Goal: Information Seeking & Learning: Learn about a topic

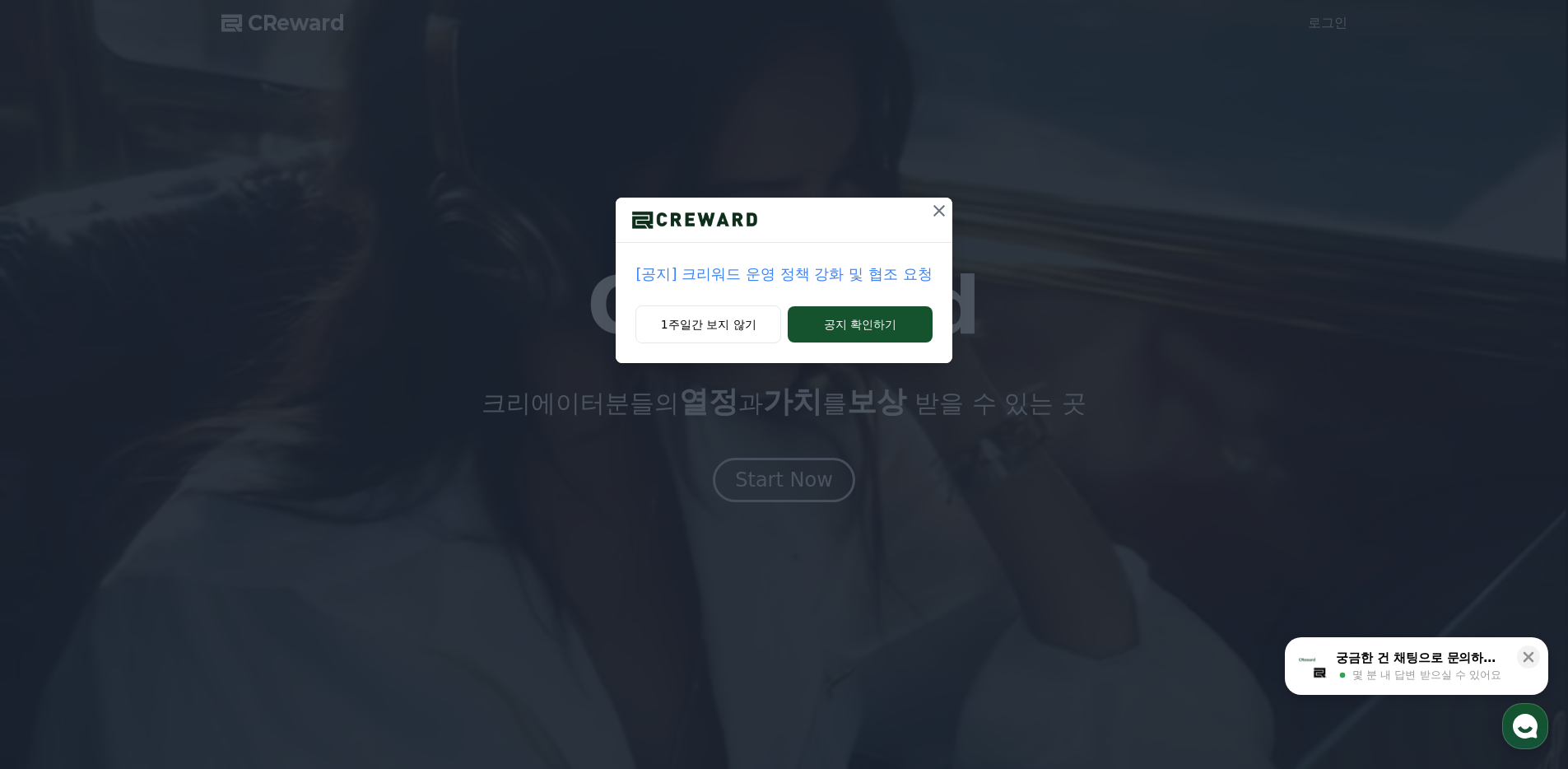
click at [765, 270] on p "[공지] 크리워드 운영 정책 강화 및 협조 요청" at bounding box center [784, 274] width 296 height 23
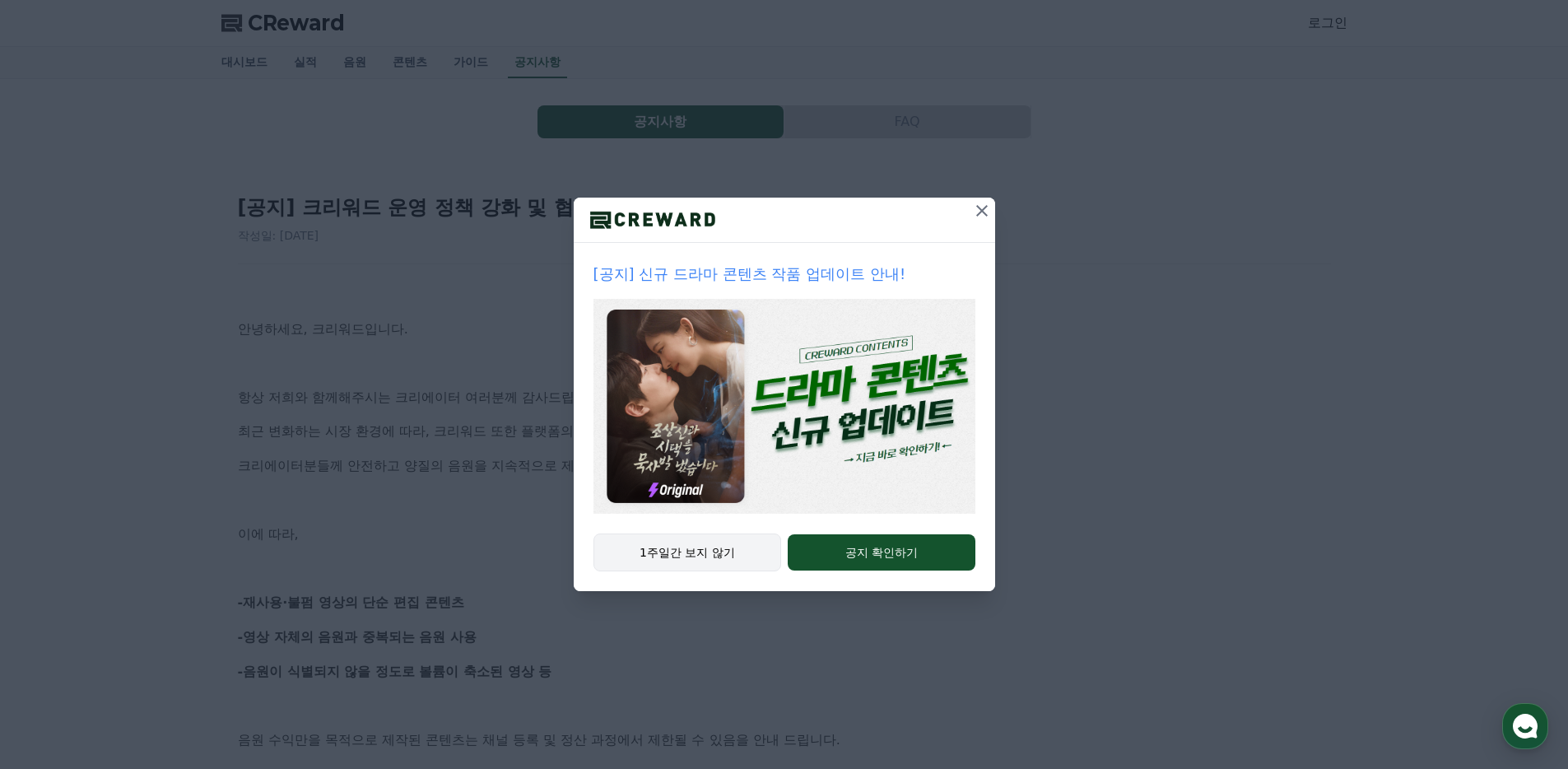
click at [758, 542] on button "1주일간 보지 않기" at bounding box center [688, 552] width 188 height 37
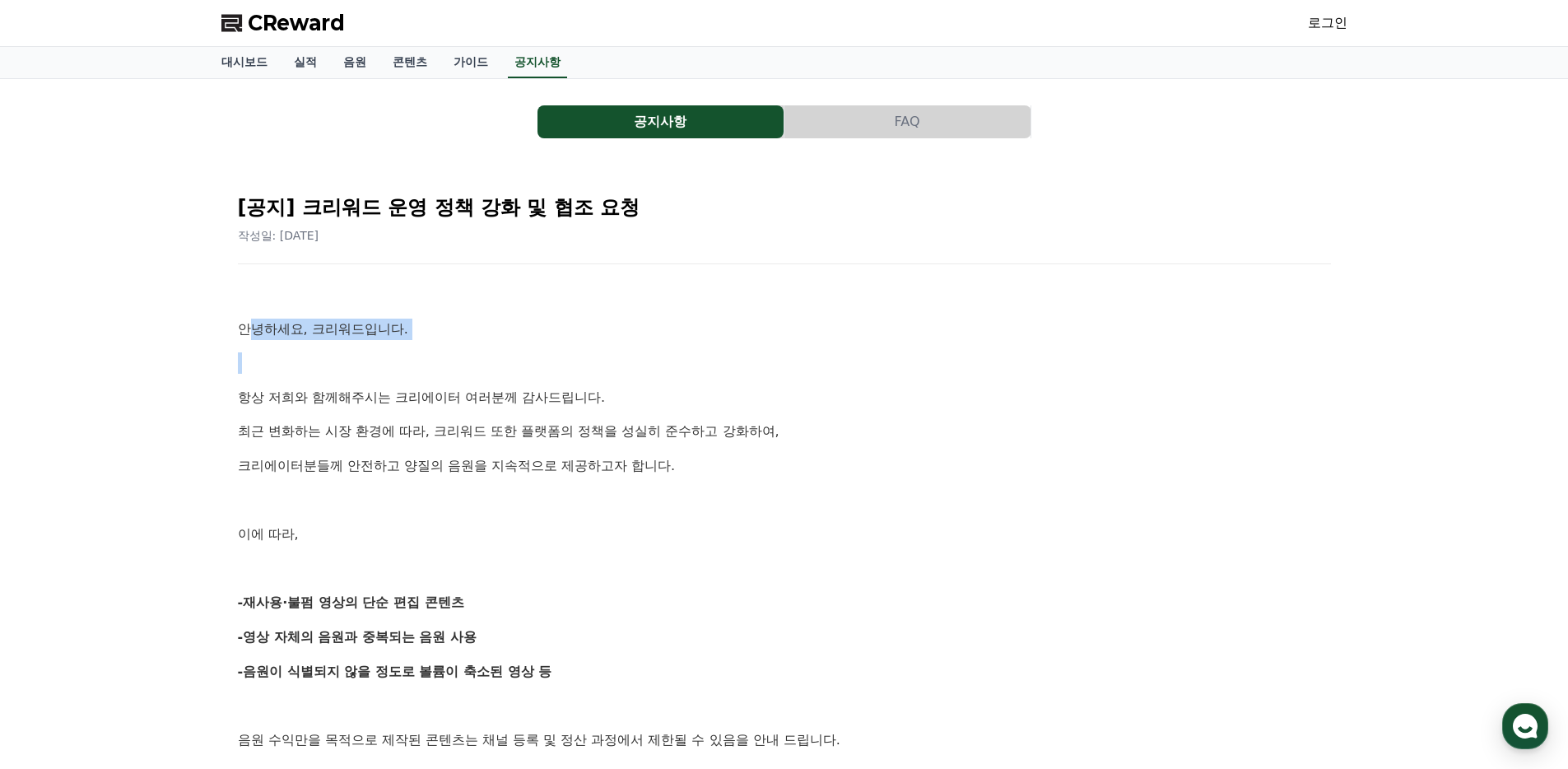
drag, startPoint x: 255, startPoint y: 324, endPoint x: 454, endPoint y: 365, distance: 203.2
drag, startPoint x: 454, startPoint y: 365, endPoint x: 364, endPoint y: 397, distance: 95.5
click at [454, 365] on p at bounding box center [784, 363] width 1093 height 22
drag, startPoint x: 261, startPoint y: 598, endPoint x: 515, endPoint y: 620, distance: 255.0
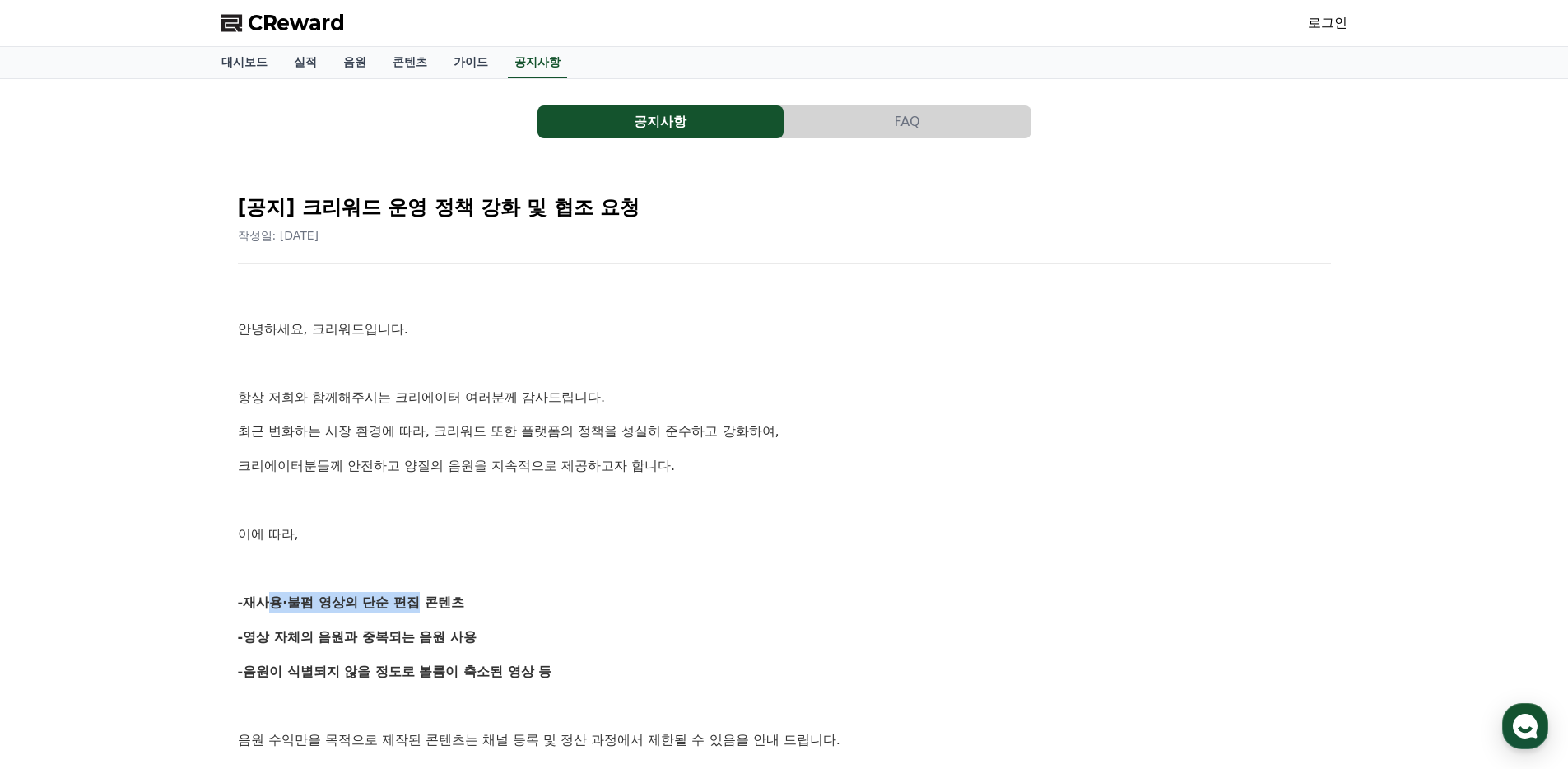
click at [444, 609] on p "-재사용·불펌 영상의 단순 편집 콘텐츠" at bounding box center [784, 603] width 1093 height 22
drag, startPoint x: 515, startPoint y: 620, endPoint x: 290, endPoint y: 623, distance: 225.0
drag, startPoint x: 301, startPoint y: 620, endPoint x: 483, endPoint y: 631, distance: 182.3
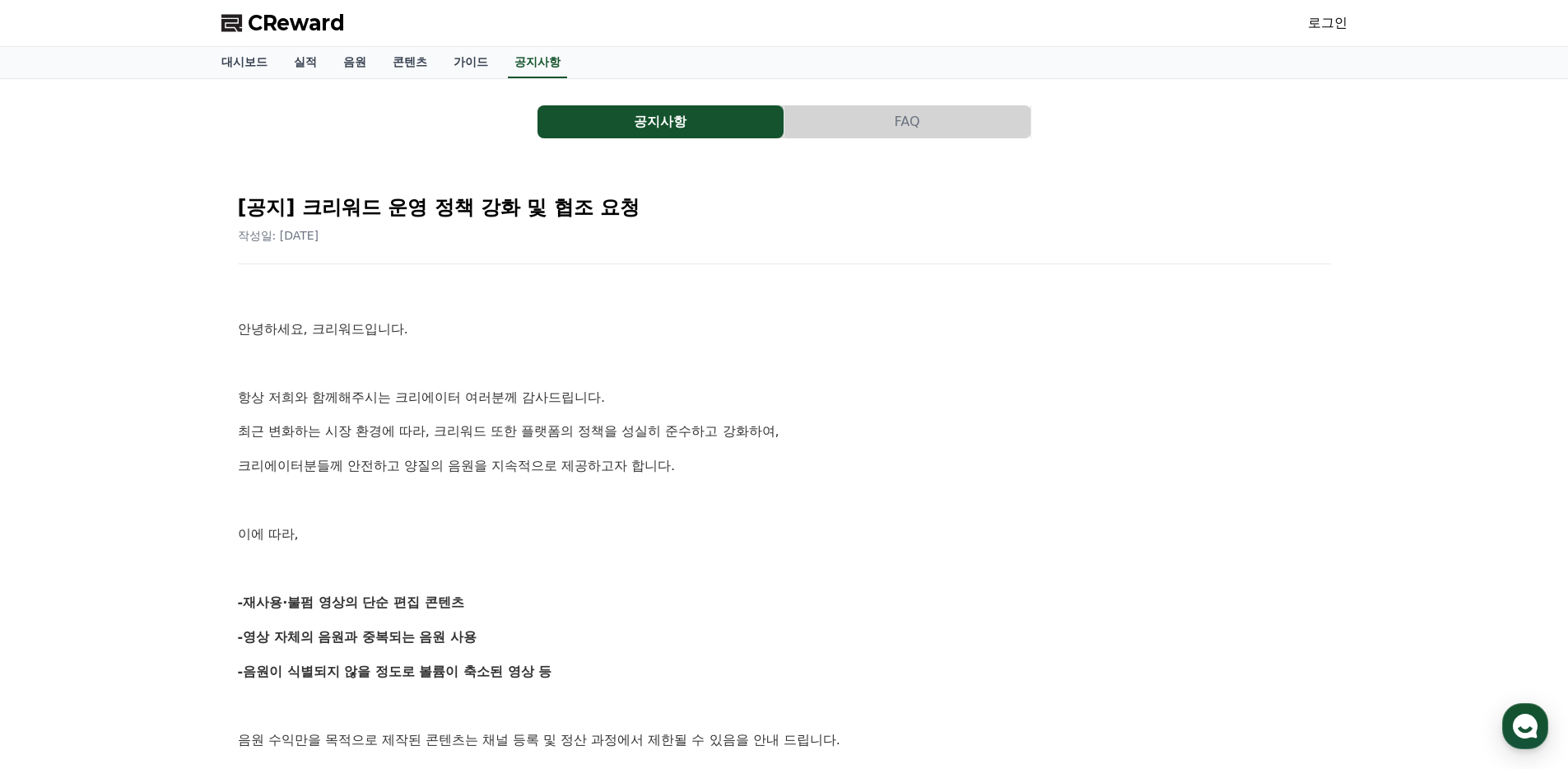
click at [483, 631] on p "-영상 자체의 음원과 중복되는 음원 사용" at bounding box center [784, 637] width 1093 height 22
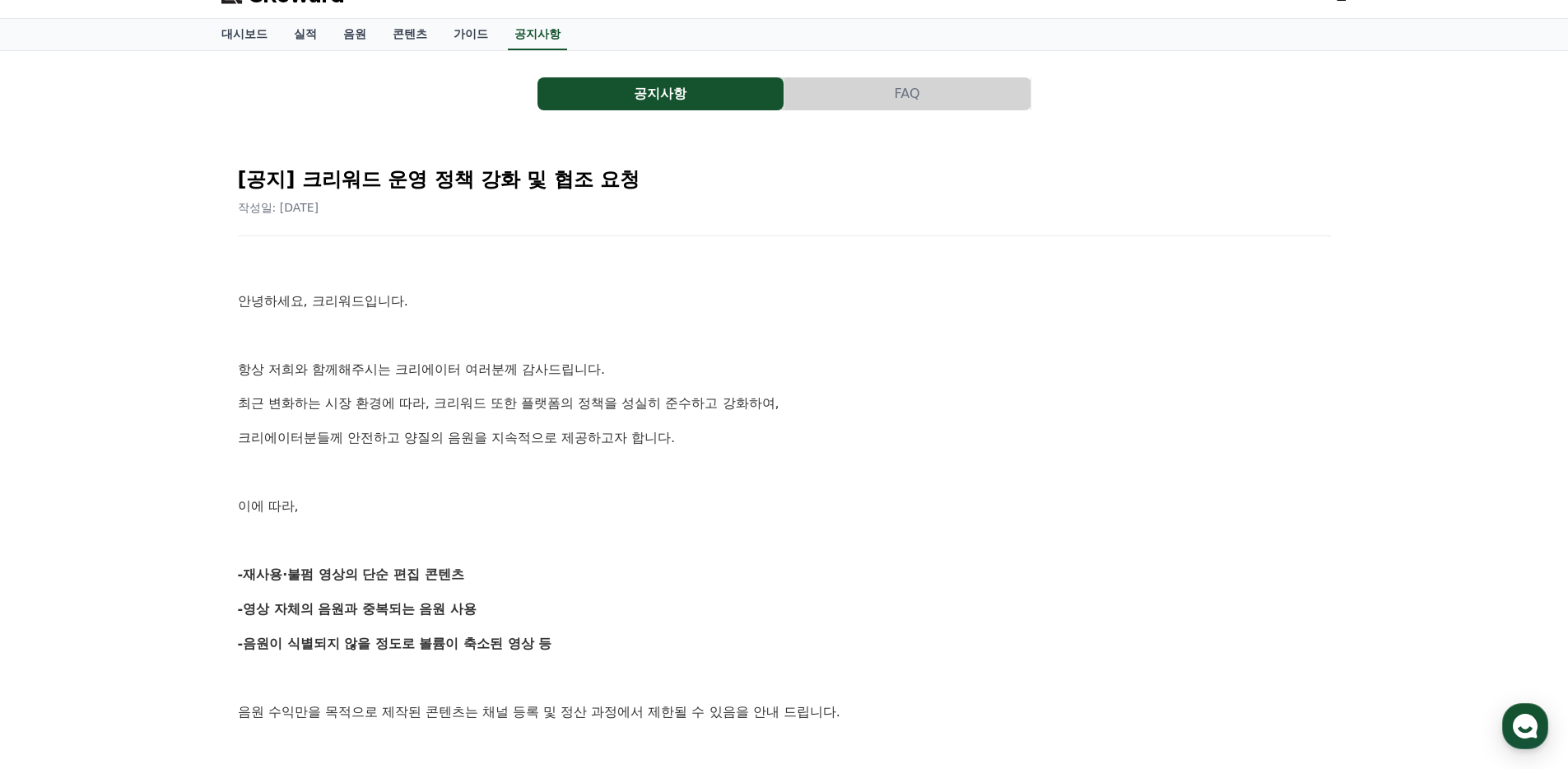
drag, startPoint x: 339, startPoint y: 632, endPoint x: 545, endPoint y: 644, distance: 206.3
click at [539, 643] on p "-음원이 식별되지 않을 정도로 볼륨이 축소된 영상 등" at bounding box center [784, 644] width 1093 height 22
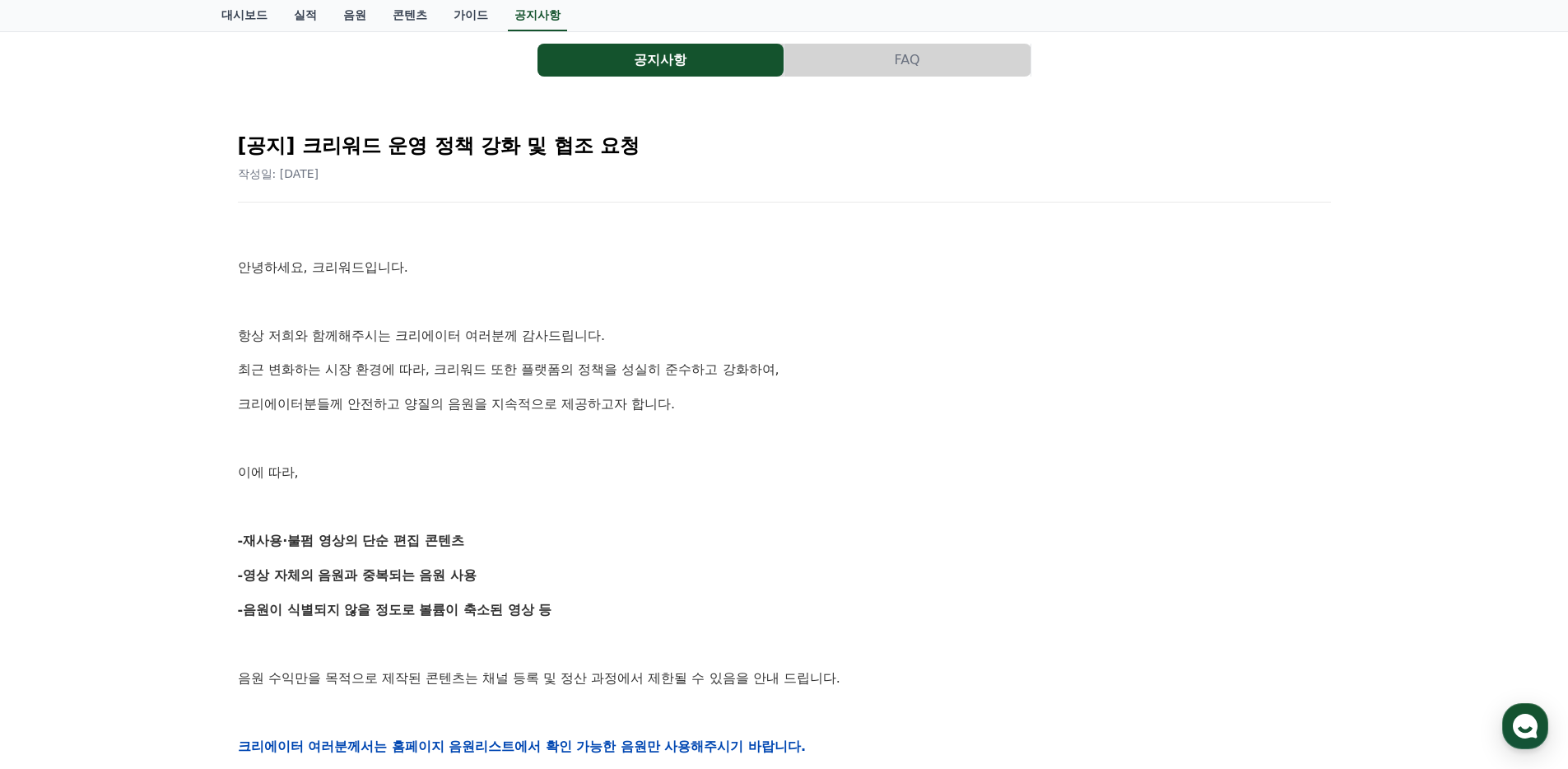
scroll to position [62, 0]
drag, startPoint x: 428, startPoint y: 652, endPoint x: 577, endPoint y: 667, distance: 149.8
click at [534, 662] on div "안녕하세요, 크리워드입니다. 항상 저희와 함께해주시는 크리에이터 여러분께 감사드립니다. 최근 변화하는 시장 환경에 따라, 크리워드 또한 플랫폼…" at bounding box center [784, 746] width 1093 height 1048
click at [577, 668] on p "음원 수익만을 목적으로 제작된 콘텐츠는 채널 등록 및 정산 과정에서 제한될 수 있음을 안내 드립니다." at bounding box center [784, 678] width 1093 height 22
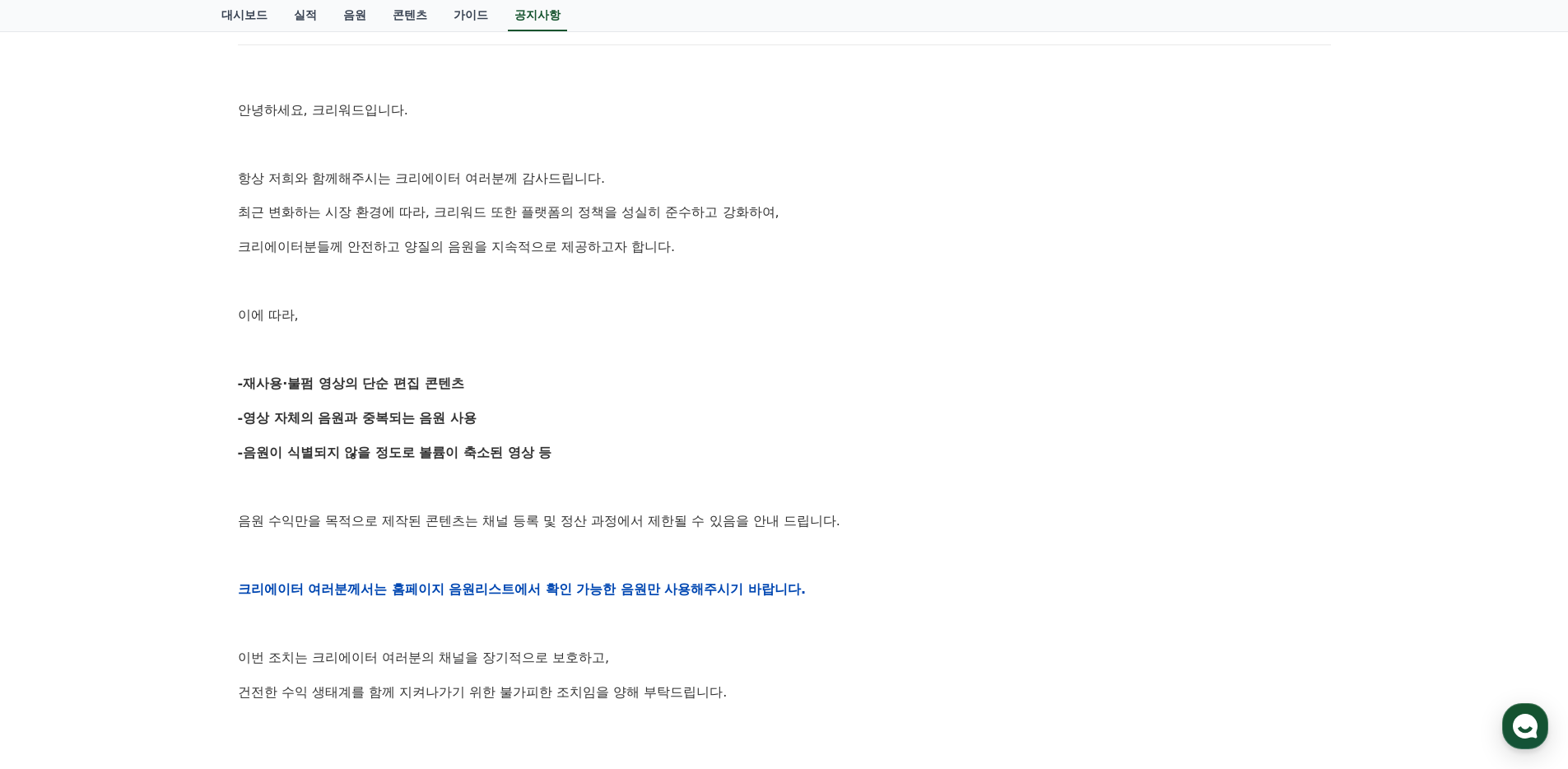
scroll to position [239, 0]
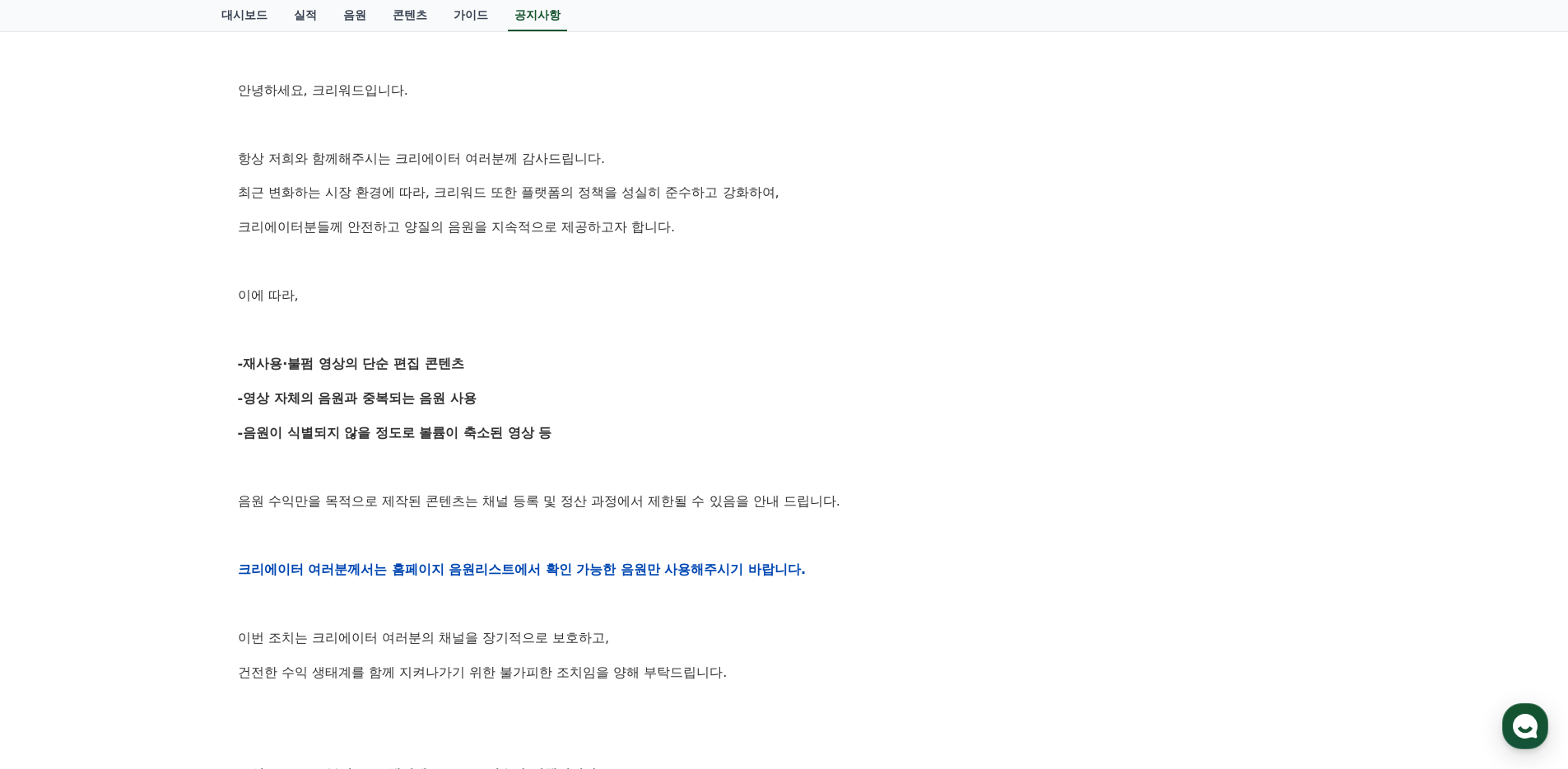
click at [665, 590] on div "안녕하세요, 크리워드입니다. 항상 저희와 함께해주시는 크리에이터 여러분께 감사드립니다. 최근 변화하는 시장 환경에 따라, 크리워드 또한 플랫폼…" at bounding box center [784, 569] width 1093 height 1048
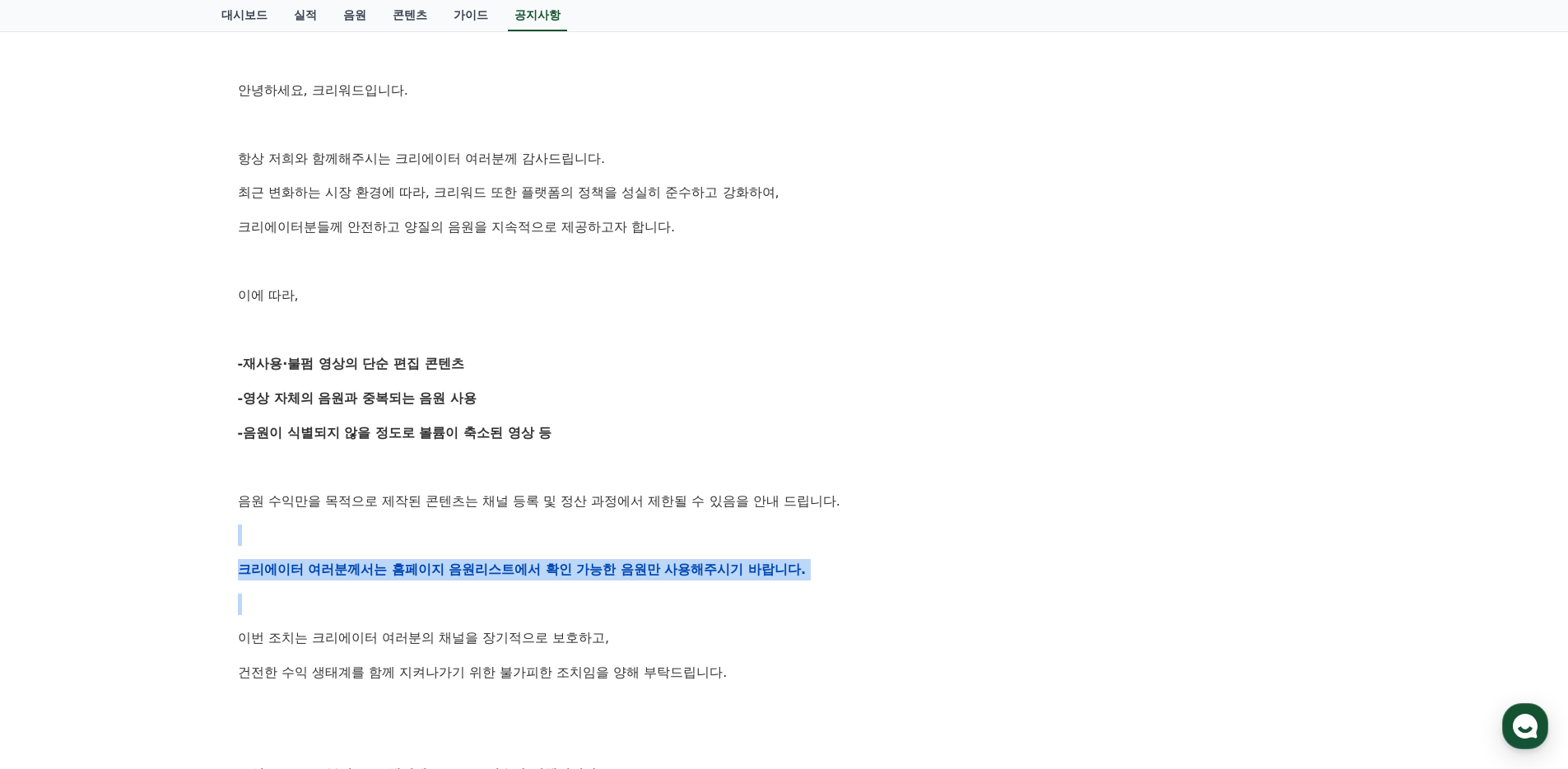
drag, startPoint x: 274, startPoint y: 542, endPoint x: 718, endPoint y: 587, distance: 446.3
click at [704, 585] on div "안녕하세요, 크리워드입니다. 항상 저희와 함께해주시는 크리에이터 여러분께 감사드립니다. 최근 변화하는 시장 환경에 따라, 크리워드 또한 플랫폼…" at bounding box center [784, 569] width 1093 height 1048
drag, startPoint x: 718, startPoint y: 587, endPoint x: 694, endPoint y: 612, distance: 34.7
click at [717, 587] on div "안녕하세요, 크리워드입니다. 항상 저희와 함께해주시는 크리에이터 여러분께 감사드립니다. 최근 변화하는 시장 환경에 따라, 크리워드 또한 플랫폼…" at bounding box center [784, 569] width 1093 height 1048
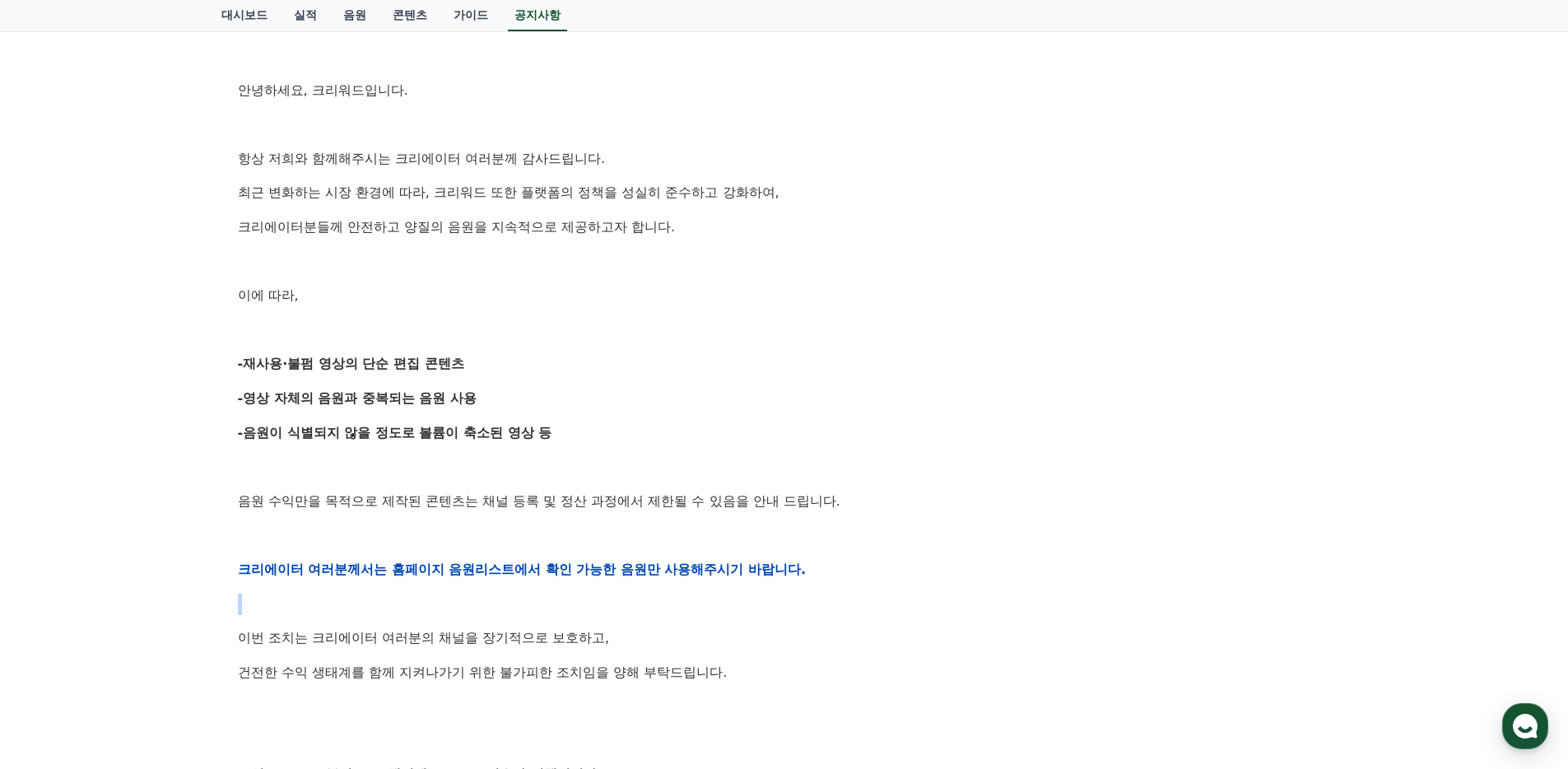
drag, startPoint x: 675, startPoint y: 627, endPoint x: 276, endPoint y: 609, distance: 399.4
click at [276, 609] on div "안녕하세요, 크리워드입니다. 항상 저희와 함께해주시는 크리에이터 여러분께 감사드립니다. 최근 변화하는 시장 환경에 따라, 크리워드 또한 플랫폼…" at bounding box center [784, 569] width 1093 height 1048
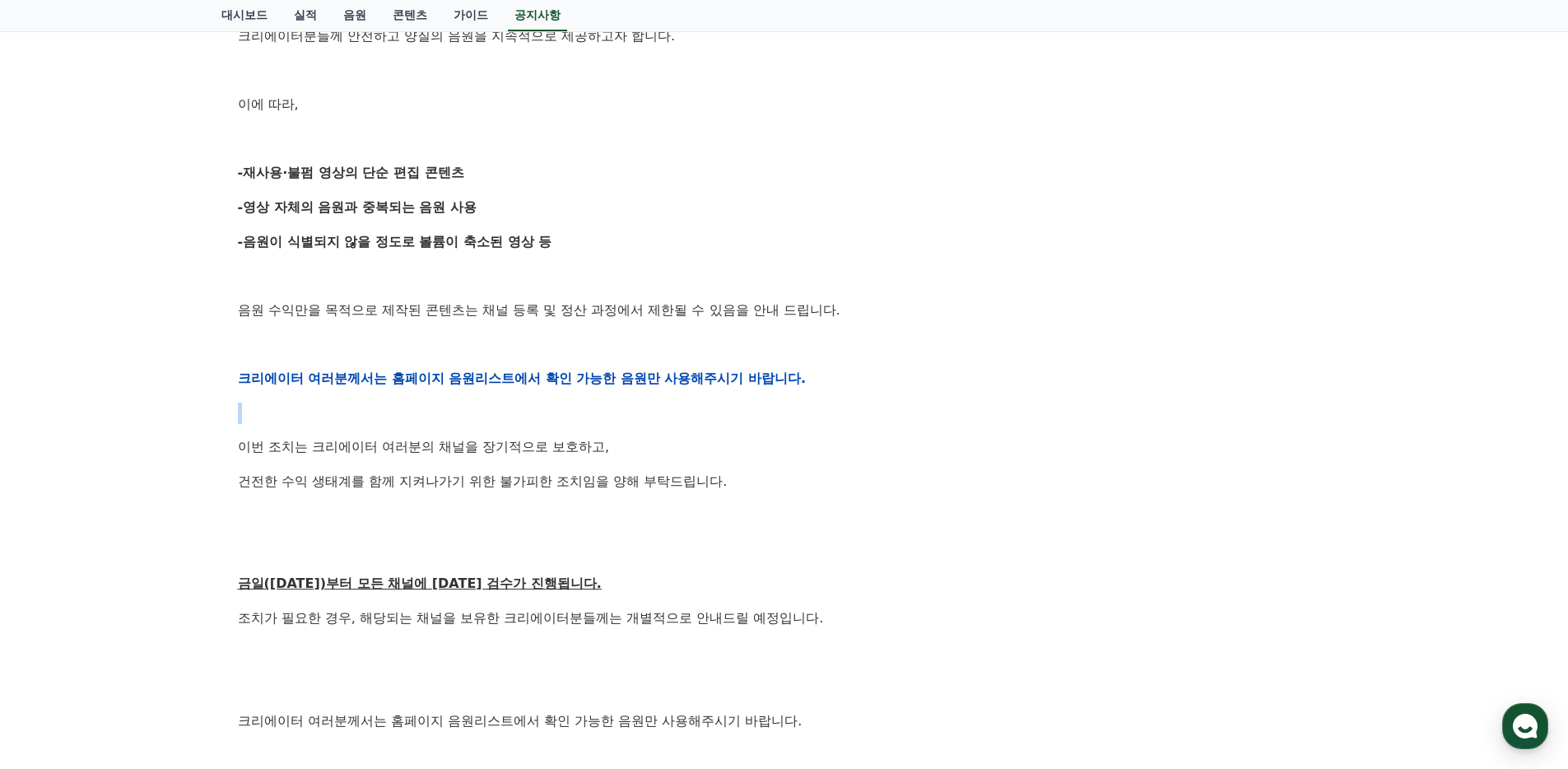
scroll to position [608, 0]
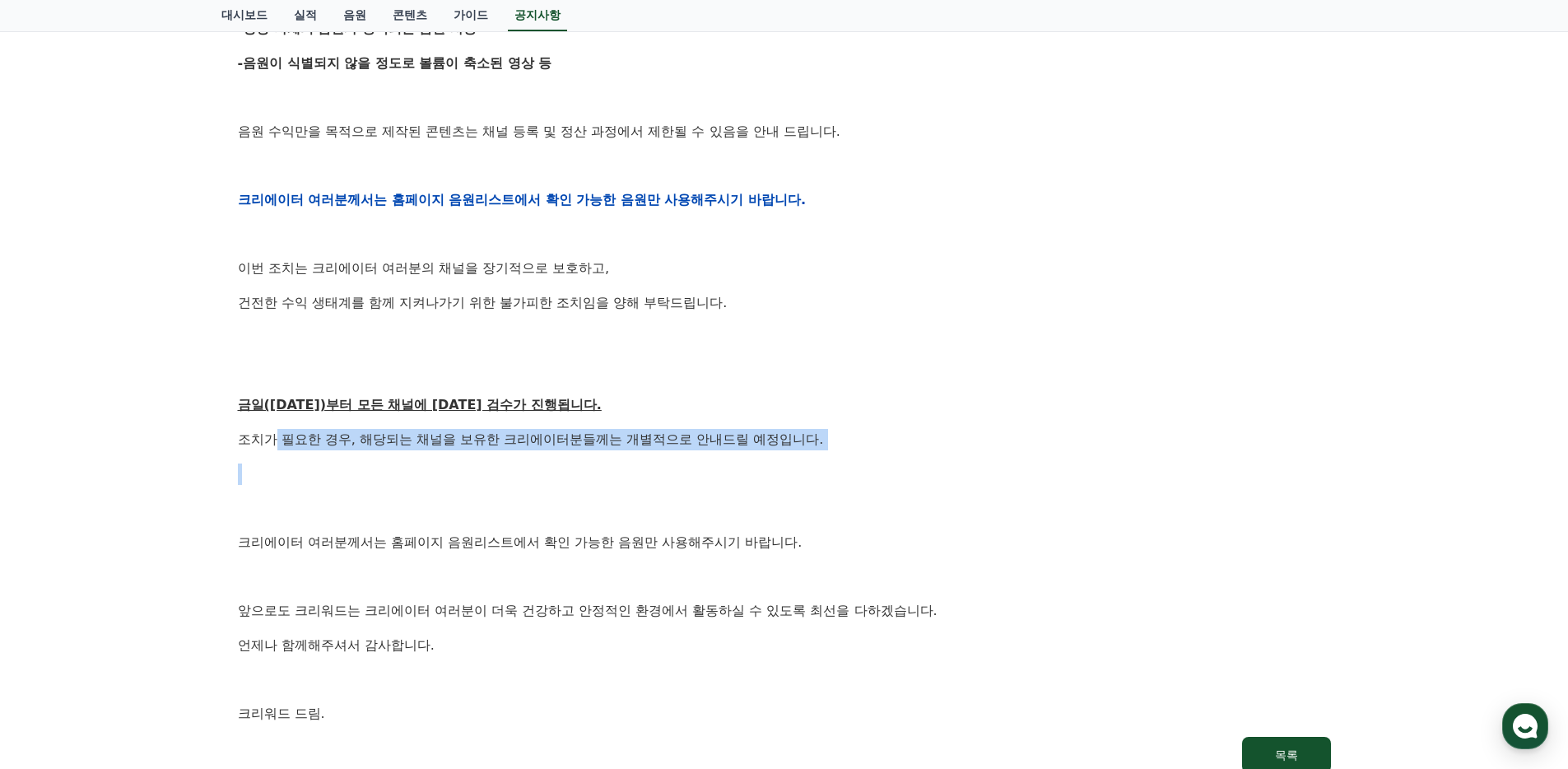
drag, startPoint x: 268, startPoint y: 433, endPoint x: 447, endPoint y: 456, distance: 180.5
click at [428, 455] on div "안녕하세요, 크리워드입니다. 항상 저희와 함께해주시는 크리에이터 여러분께 감사드립니다. 최근 변화하는 시장 환경에 따라, 크리워드 또한 플랫폼…" at bounding box center [784, 200] width 1093 height 1048
click at [445, 455] on div "안녕하세요, 크리워드입니다. 항상 저희와 함께해주시는 크리에이터 여러분께 감사드립니다. 최근 변화하는 시장 환경에 따라, 크리워드 또한 플랫폼…" at bounding box center [784, 200] width 1093 height 1048
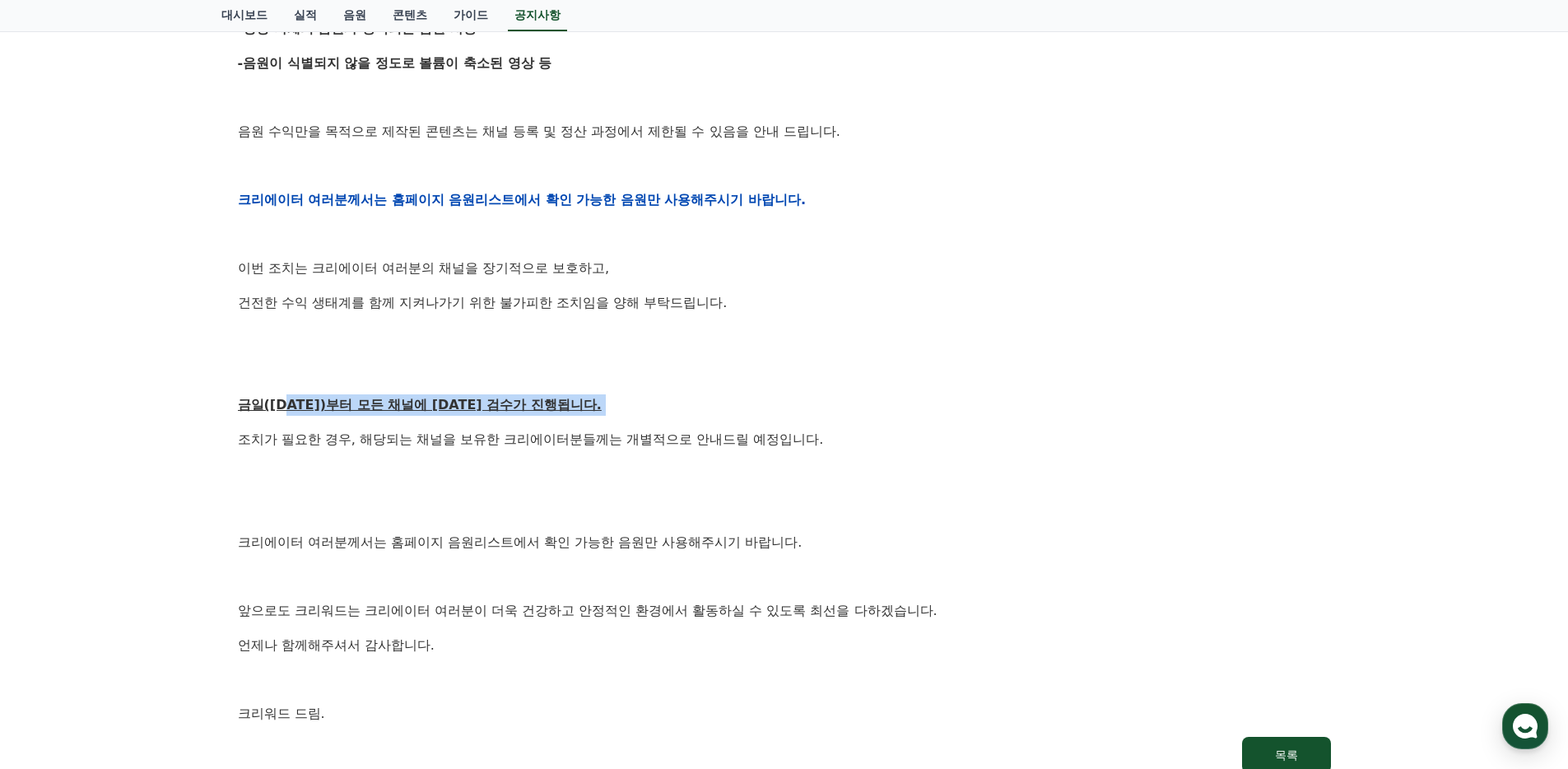
drag, startPoint x: 337, startPoint y: 400, endPoint x: 559, endPoint y: 420, distance: 222.9
click at [559, 420] on div "안녕하세요, 크리워드입니다. 항상 저희와 함께해주시는 크리에이터 여러분께 감사드립니다. 최근 변화하는 시장 환경에 따라, 크리워드 또한 플랫폼…" at bounding box center [784, 200] width 1093 height 1048
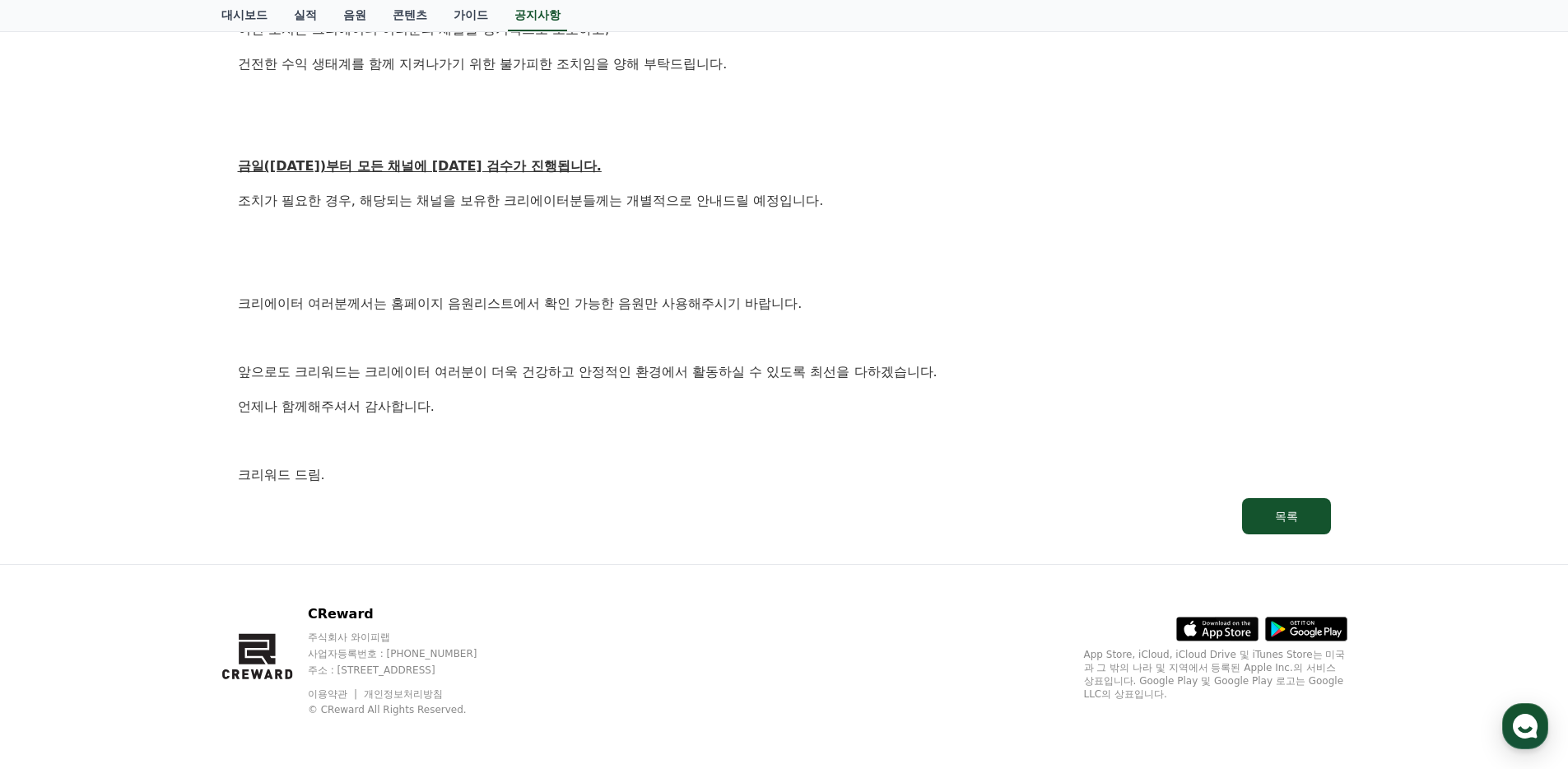
scroll to position [0, 0]
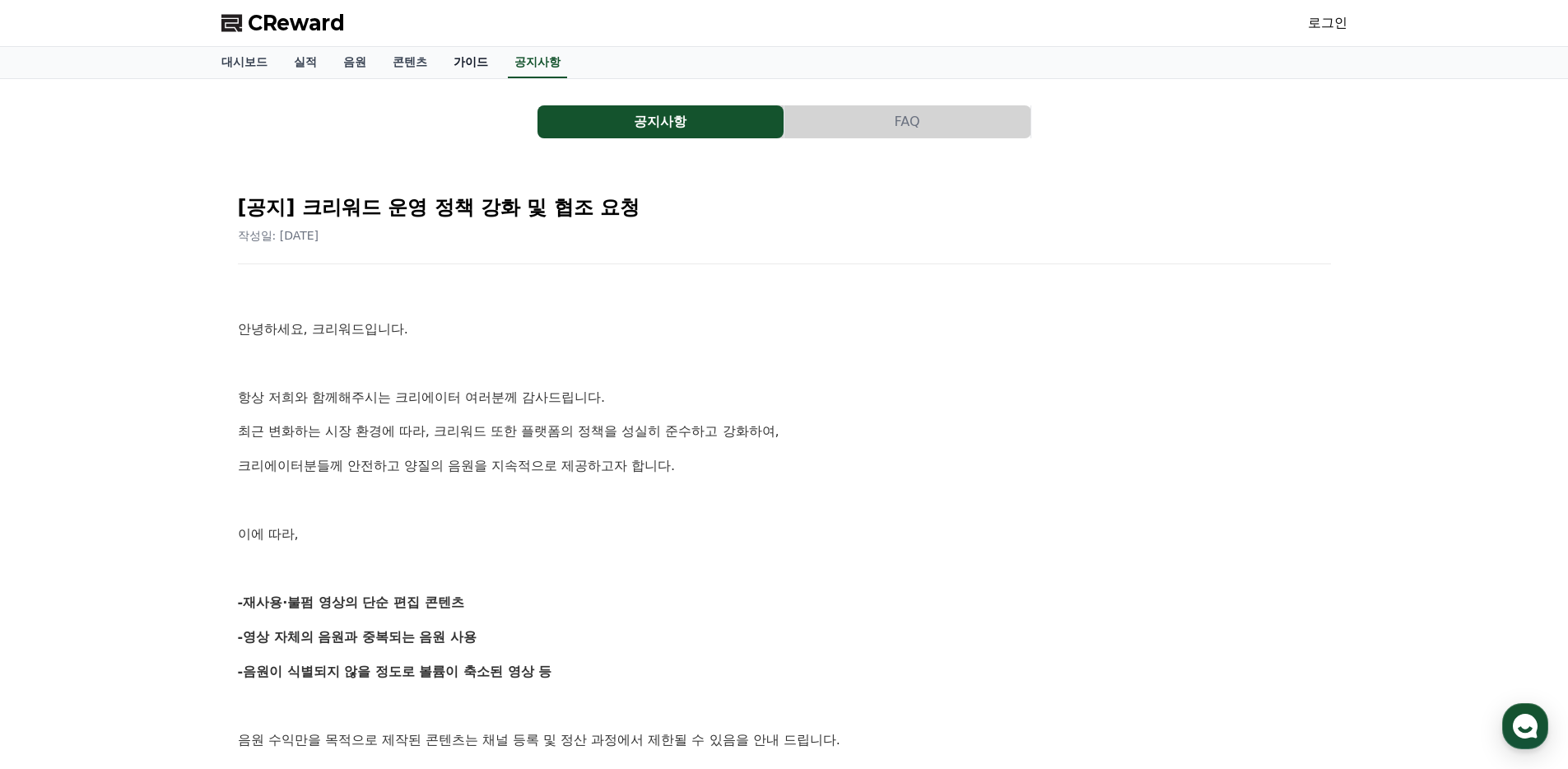
click at [448, 71] on link "가이드" at bounding box center [470, 62] width 61 height 32
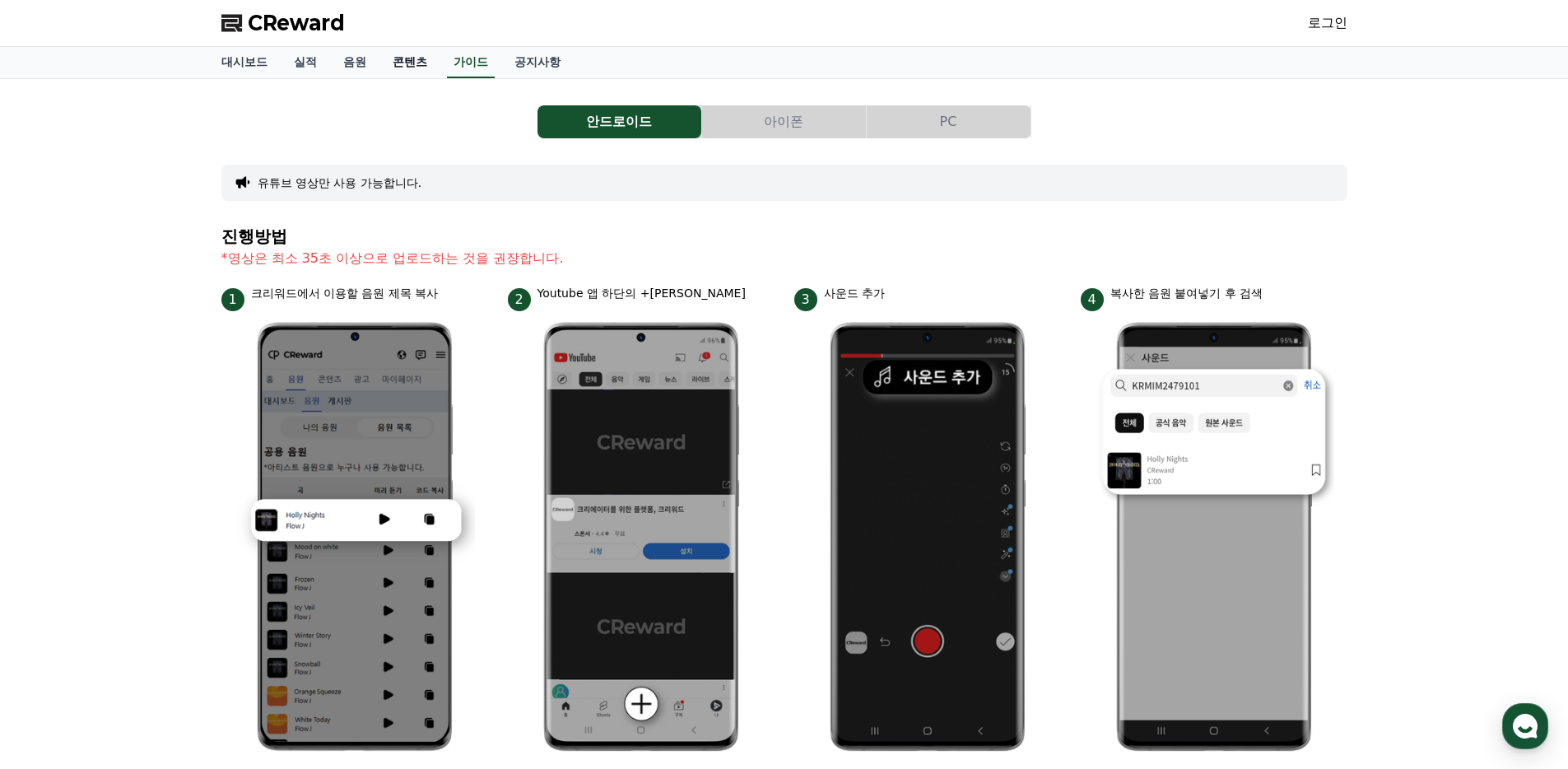
click at [380, 58] on link "콘텐츠" at bounding box center [410, 62] width 61 height 32
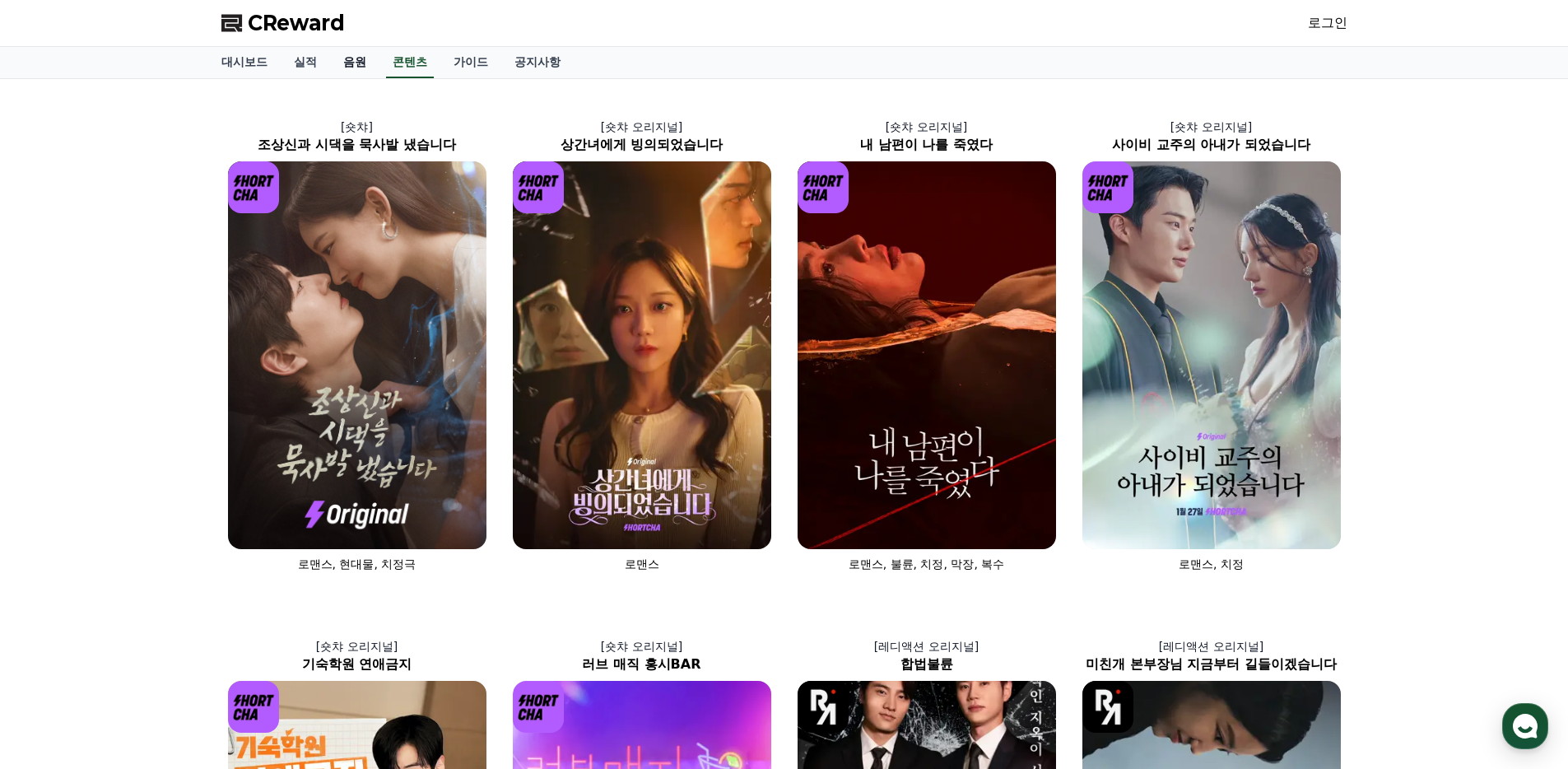
click at [330, 61] on link "음원" at bounding box center [354, 62] width 49 height 32
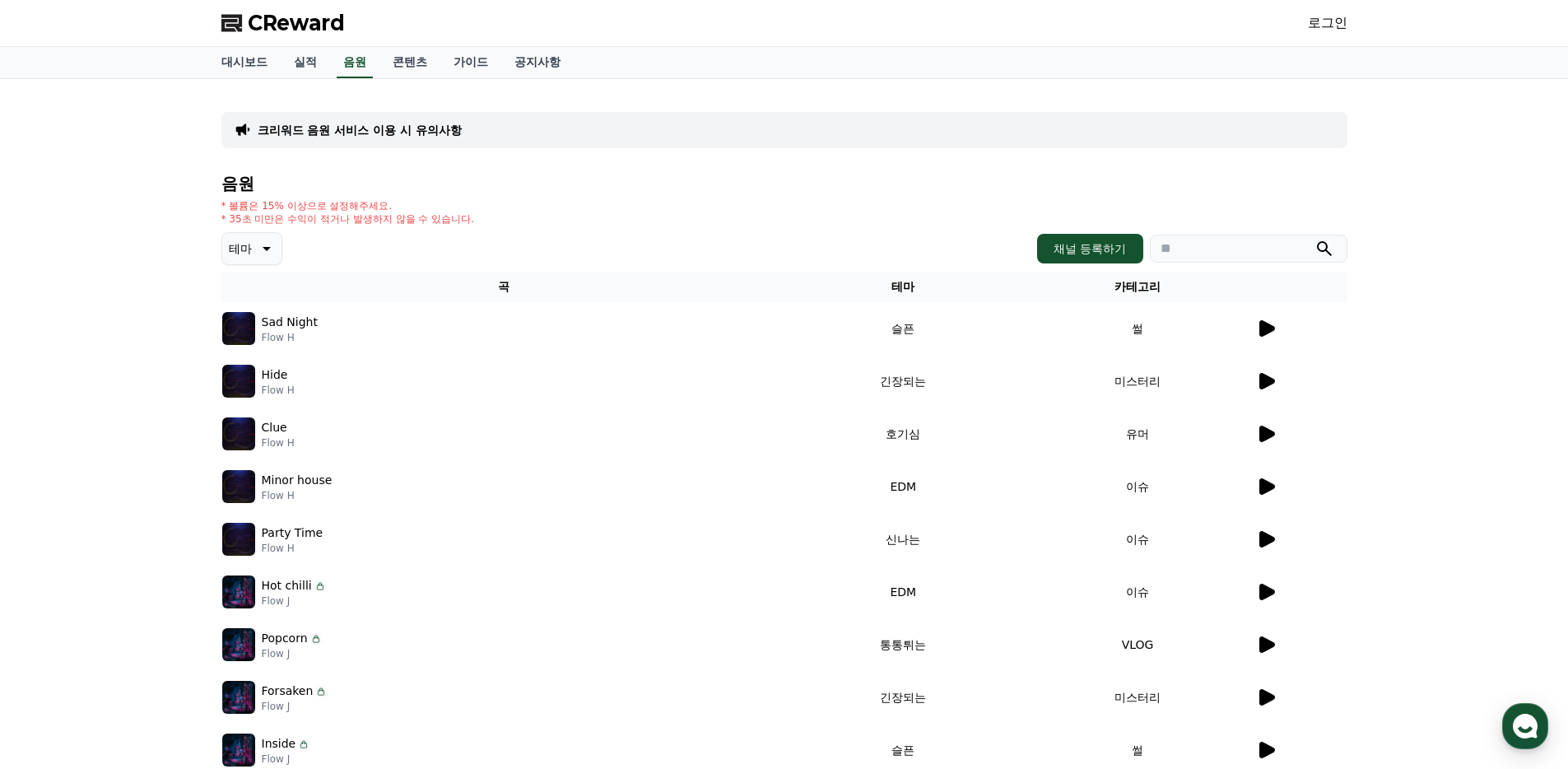
click at [1252, 331] on td "썰" at bounding box center [1138, 328] width 235 height 52
click at [1255, 330] on td at bounding box center [1301, 328] width 92 height 52
click at [1267, 330] on icon at bounding box center [1267, 329] width 16 height 17
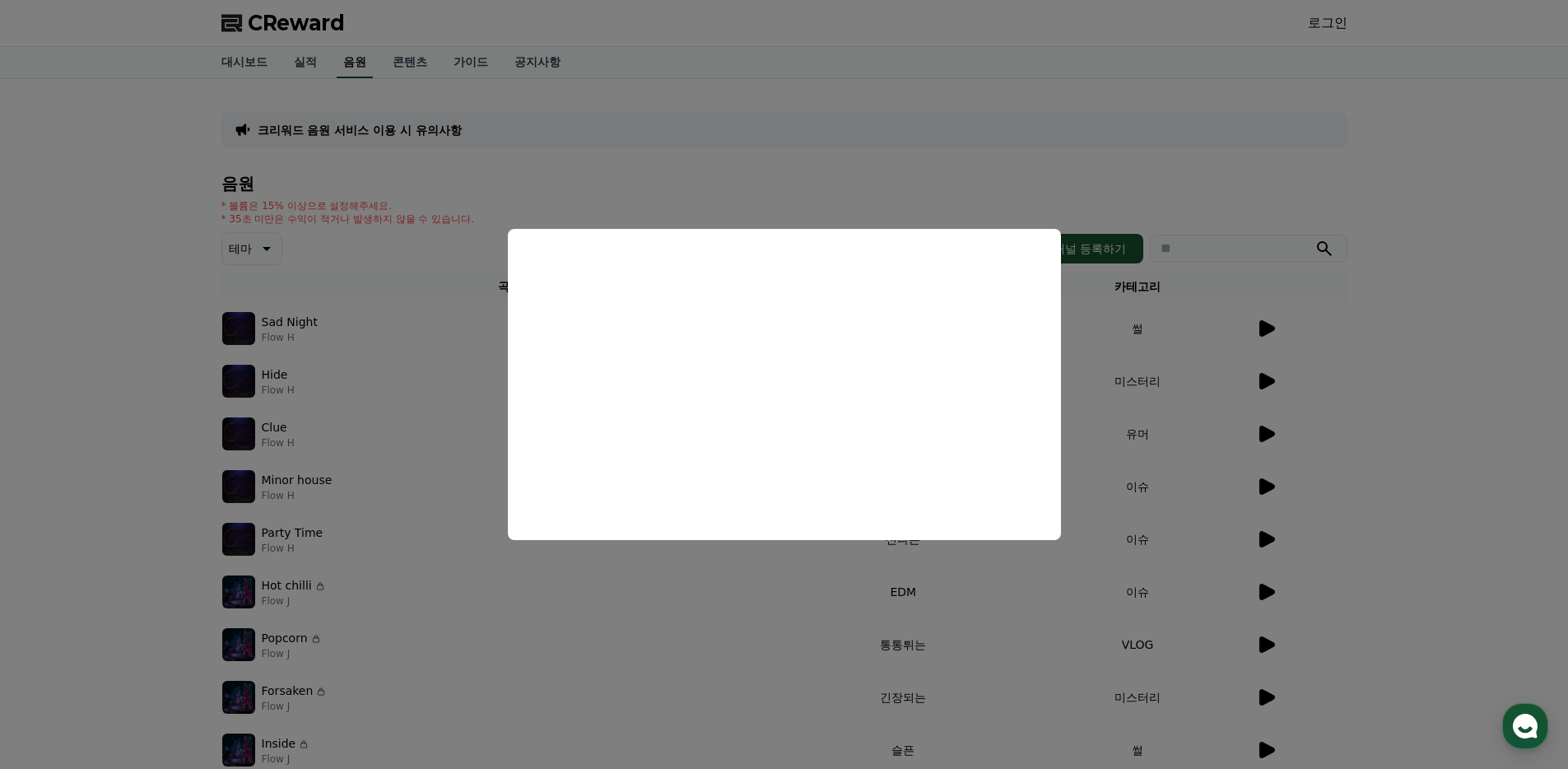
drag, startPoint x: 410, startPoint y: 350, endPoint x: 351, endPoint y: 66, distance: 290.1
click at [409, 349] on button "close modal" at bounding box center [784, 384] width 1568 height 769
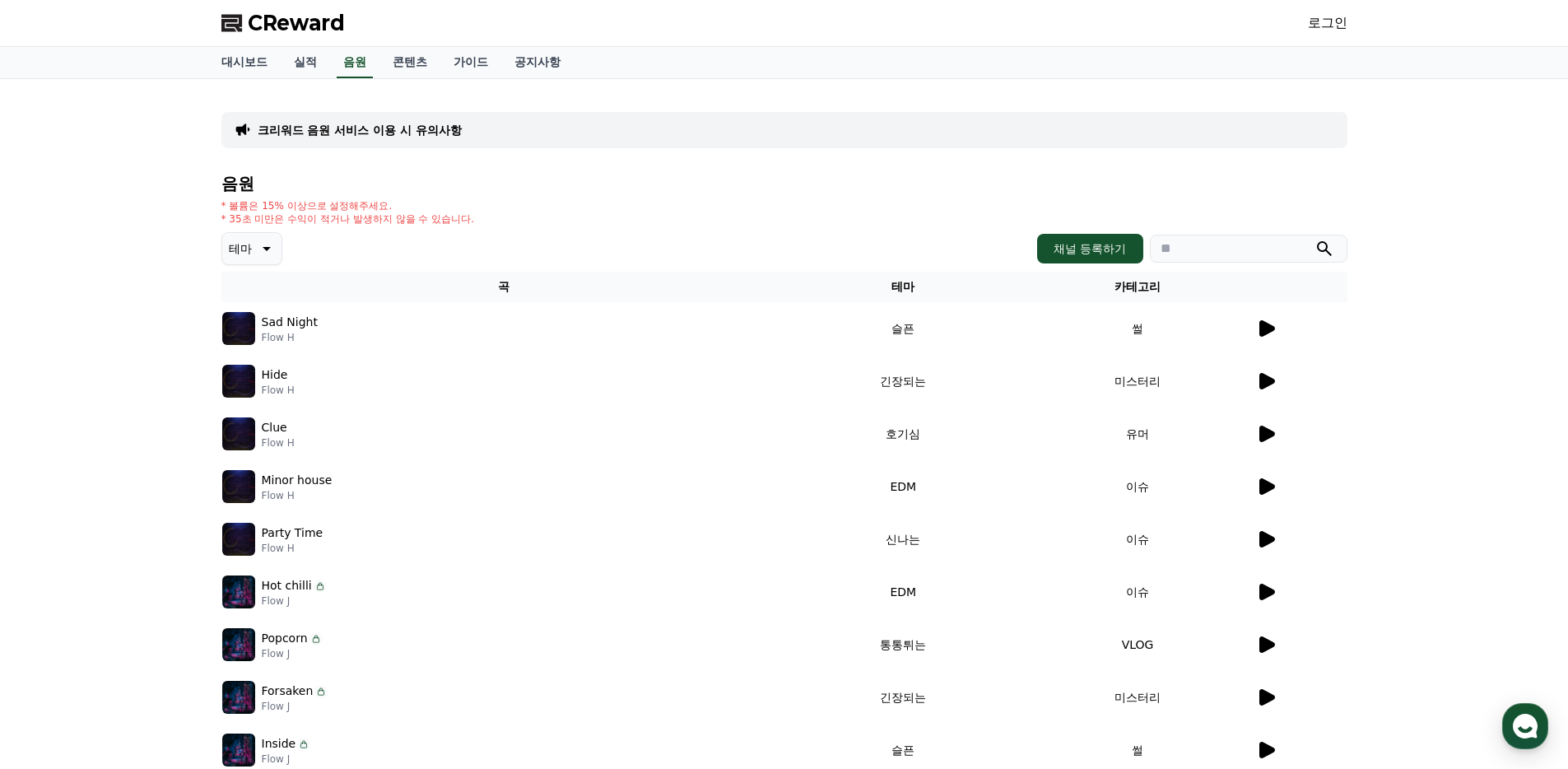
click at [356, 144] on div "크리워드 음원 서비스 이용 시 유의사항" at bounding box center [784, 129] width 1126 height 36
click at [368, 132] on p "크리워드 음원 서비스 이용 시 유의사항" at bounding box center [359, 130] width 204 height 17
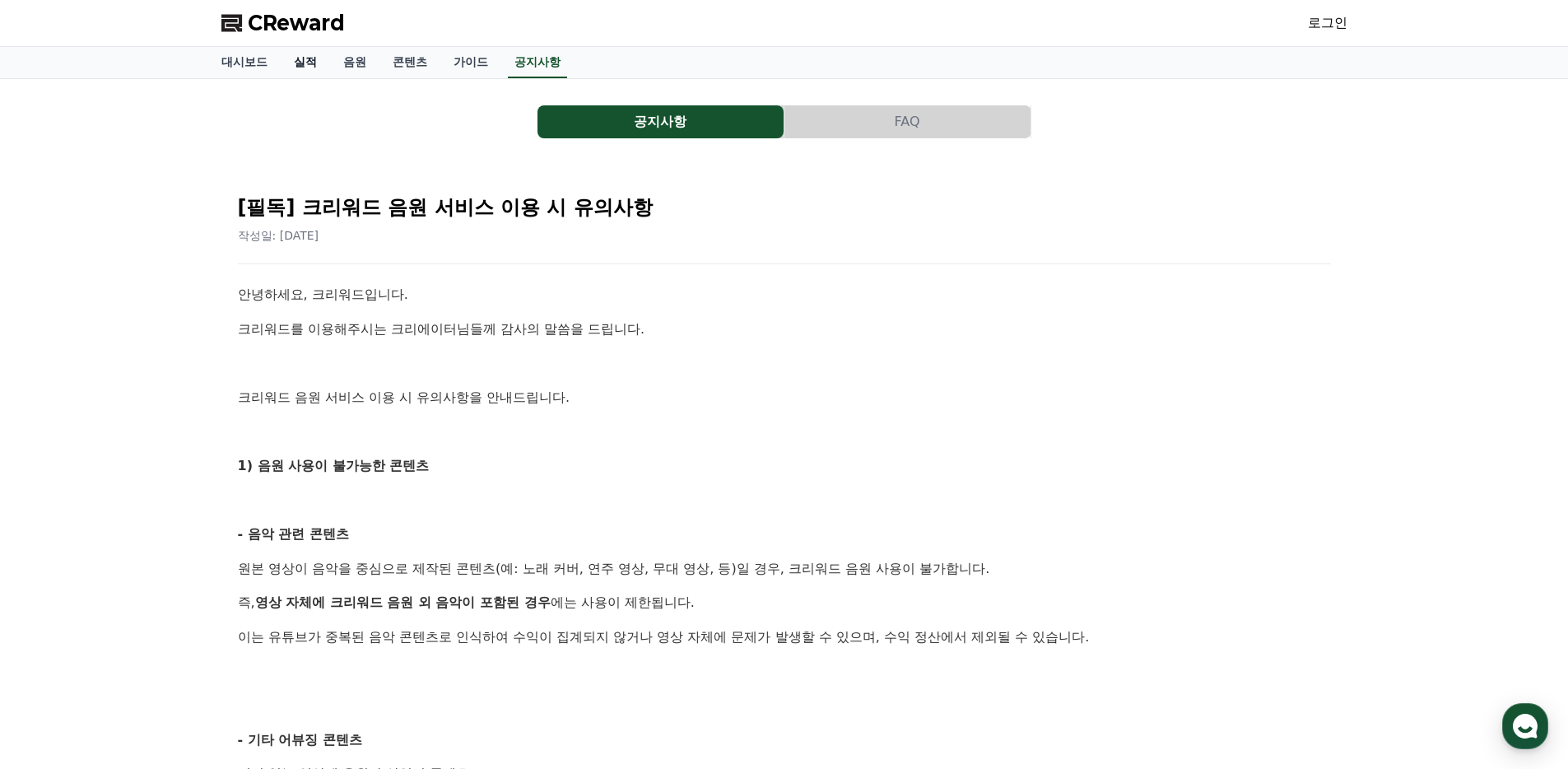
click at [304, 56] on link "실적" at bounding box center [305, 62] width 49 height 32
click at [287, 67] on link "실적" at bounding box center [305, 62] width 49 height 32
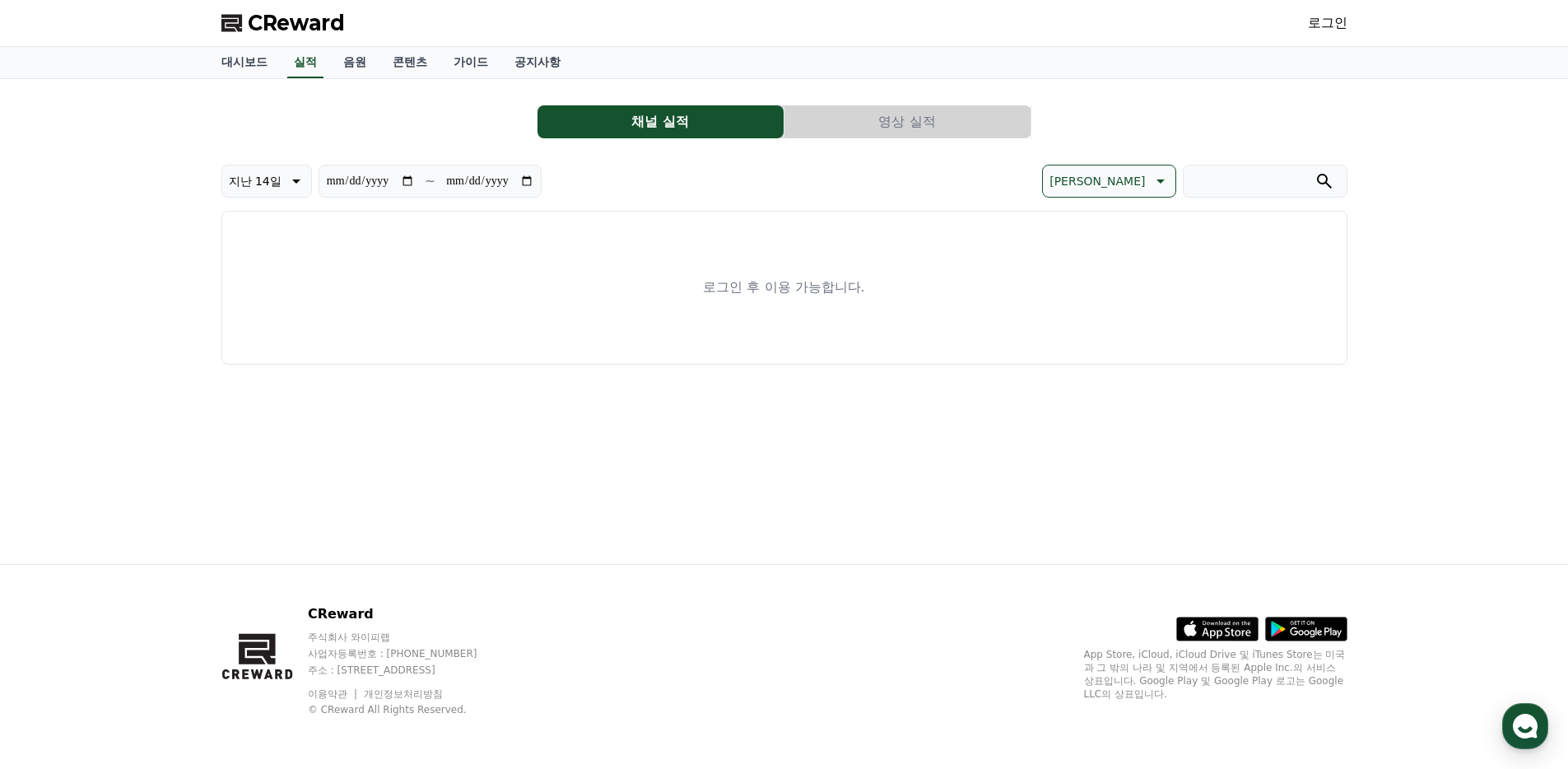
click at [798, 133] on button "영상 실적" at bounding box center [908, 122] width 246 height 33
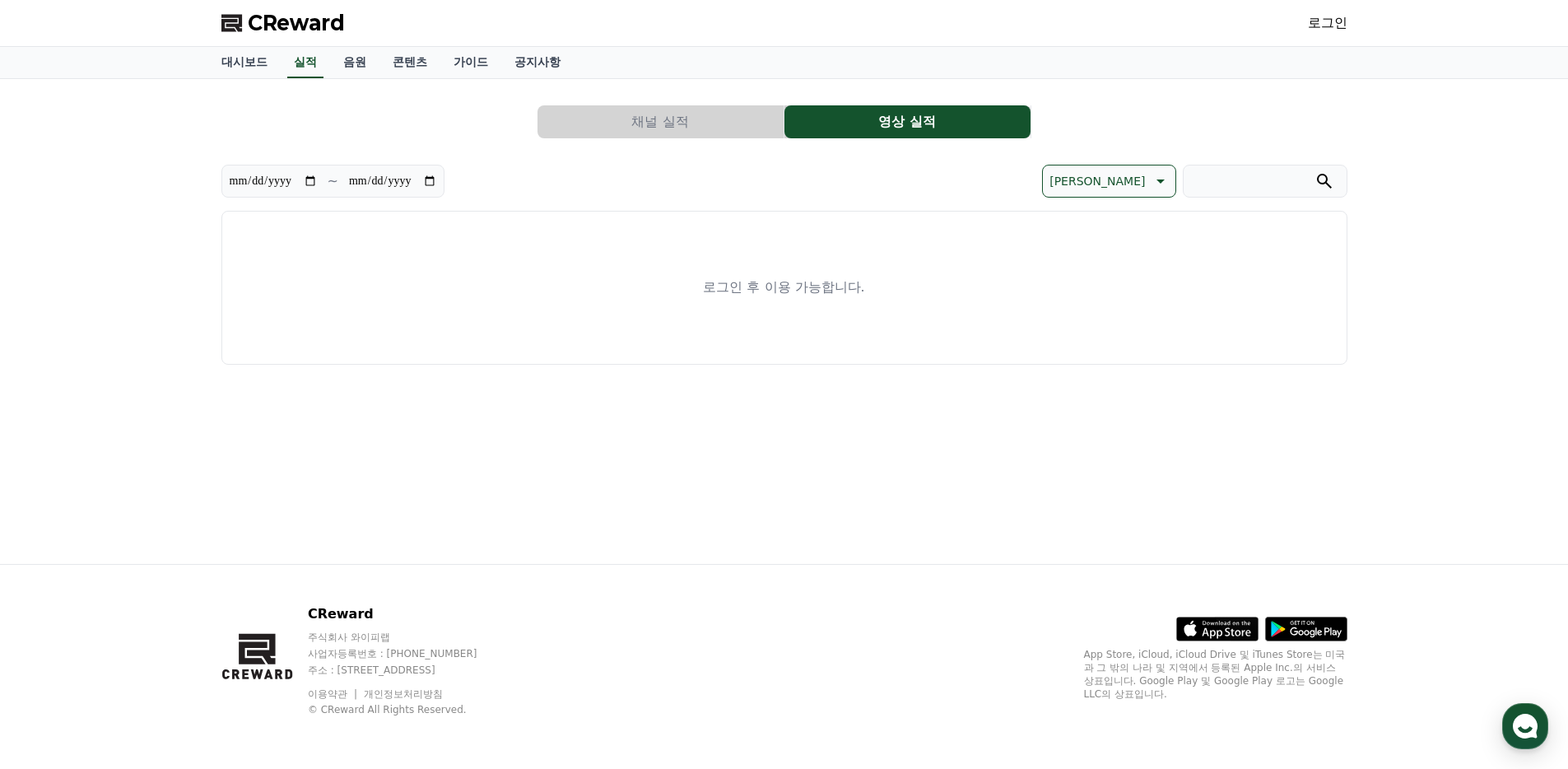
click at [236, 62] on link "대시보드" at bounding box center [244, 62] width 72 height 32
